Goal: Check status: Check status

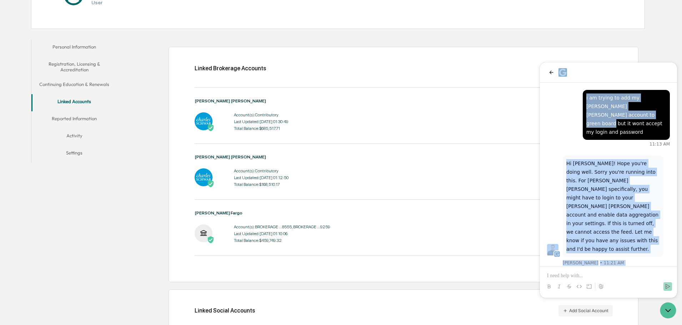
drag, startPoint x: 594, startPoint y: 72, endPoint x: 602, endPoint y: 112, distance: 41.0
click at [602, 112] on div "Hi [PERSON_NAME]! Hope you're doing well. Sorry you're running into this. For […" at bounding box center [608, 180] width 137 height 236
drag, startPoint x: 560, startPoint y: 110, endPoint x: 567, endPoint y: 61, distance: 49.5
click at [567, 62] on html "Hi [PERSON_NAME]! Hope you're doing well. Sorry you're running into this. For […" at bounding box center [608, 180] width 137 height 236
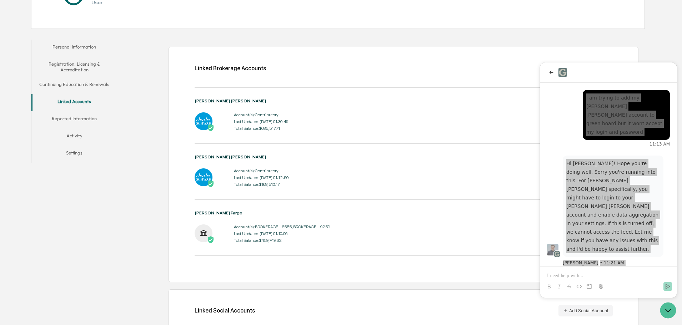
click at [634, 60] on div "Linked Brokerage Accounts Add Brokerage Account [PERSON_NAME] [PERSON_NAME] Acc…" at bounding box center [403, 165] width 470 height 236
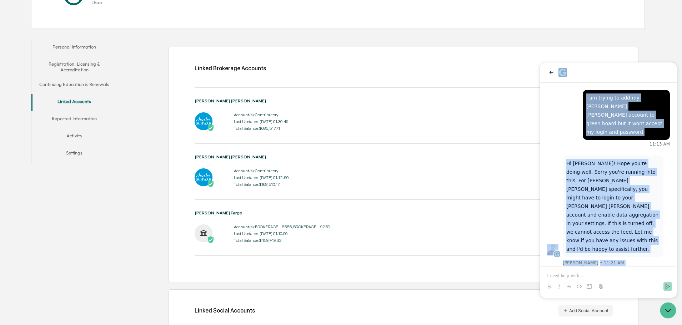
click at [643, 67] on div at bounding box center [608, 72] width 137 height 20
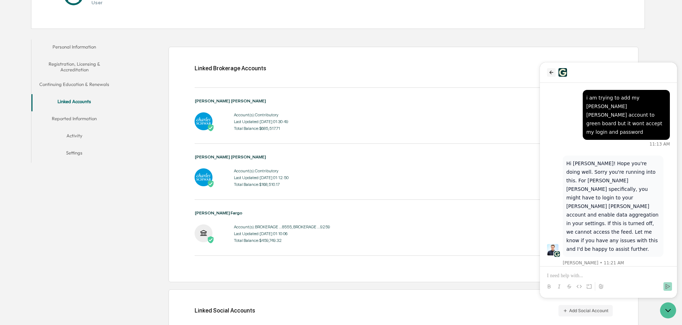
click at [552, 74] on icon "back" at bounding box center [551, 73] width 6 height 6
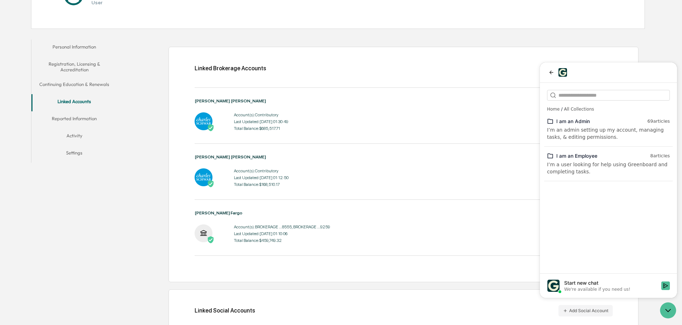
drag, startPoint x: 12, startPoint y: 10, endPoint x: 507, endPoint y: 234, distance: 543.1
click at [507, 234] on div "Account(s): BROKERAGE ...8555, BROKERAGE ...9259 Last Updated: [DATE] 01:10:06 …" at bounding box center [404, 234] width 418 height 22
drag, startPoint x: 552, startPoint y: 244, endPoint x: 562, endPoint y: 229, distance: 18.2
click at [563, 227] on div "Home / All Collections I am an Admin 69 article s I’m an admin setting up my ac…" at bounding box center [608, 189] width 137 height 170
click at [560, 73] on img at bounding box center [562, 72] width 9 height 9
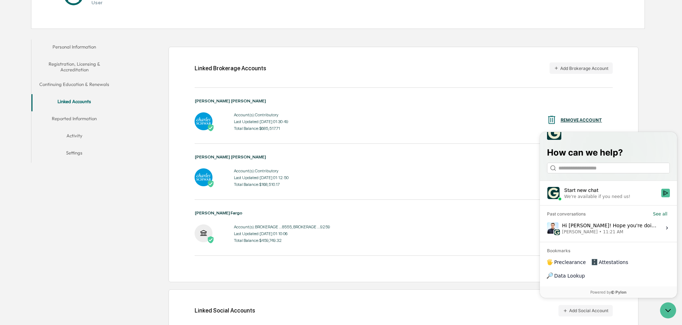
click at [504, 111] on div "Account(s): Contributory Last Updated: [DATE] 01:30:49 Total Balance: $685,517.…" at bounding box center [404, 122] width 418 height 22
drag, startPoint x: 572, startPoint y: 289, endPoint x: 573, endPoint y: 265, distance: 24.7
click at [573, 265] on div "How can we help? Start new chat We're available if you need us! Past conversati…" at bounding box center [608, 208] width 137 height 180
click at [610, 238] on label "Hi [PERSON_NAME]! Hope you're doing well. Sorry you're running into this. For […" at bounding box center [608, 227] width 128 height 19
click at [547, 228] on button "View issue" at bounding box center [546, 228] width 0 height 0
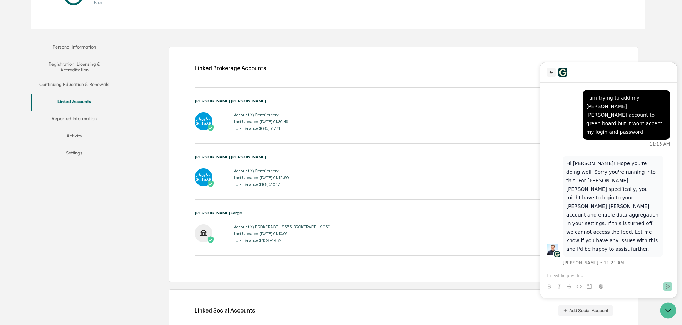
click at [551, 74] on icon "back" at bounding box center [551, 73] width 6 height 6
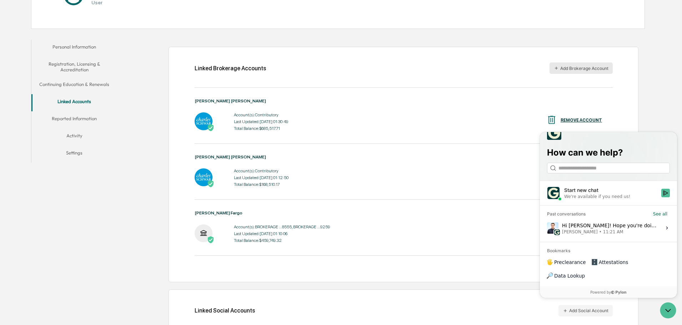
click at [556, 67] on icon "button" at bounding box center [556, 68] width 3 height 3
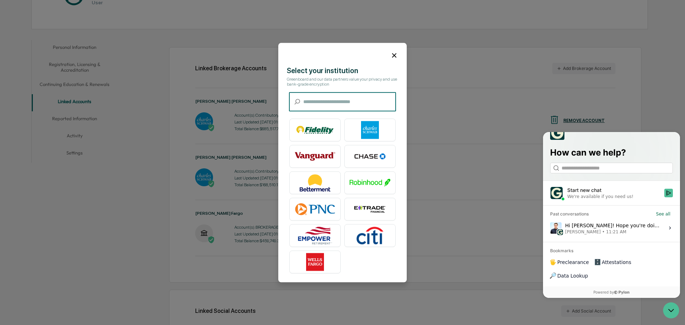
click at [383, 100] on input "text" at bounding box center [349, 101] width 93 height 19
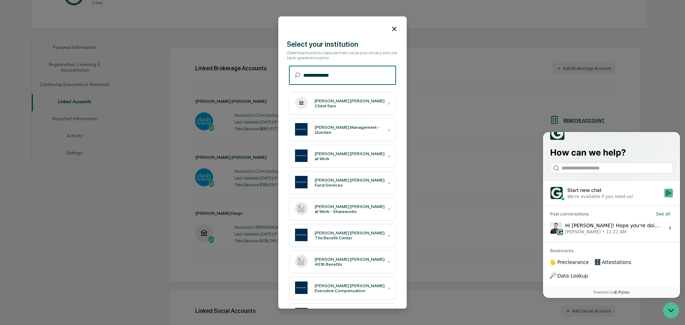
type input "**********"
click at [357, 106] on div "[PERSON_NAME] [PERSON_NAME] Client Serv ›" at bounding box center [342, 103] width 107 height 23
